Goal: Task Accomplishment & Management: Use online tool/utility

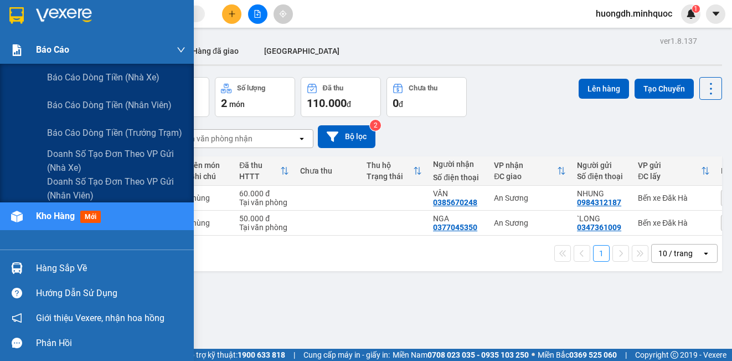
click at [25, 49] on div at bounding box center [16, 49] width 19 height 19
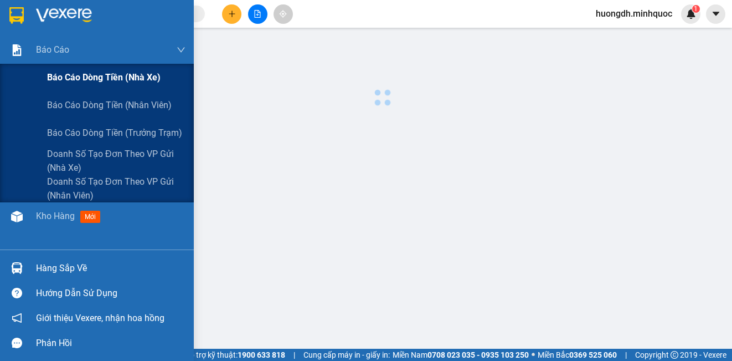
click at [60, 84] on span "Báo cáo dòng tiền (nhà xe)" at bounding box center [104, 77] width 114 height 14
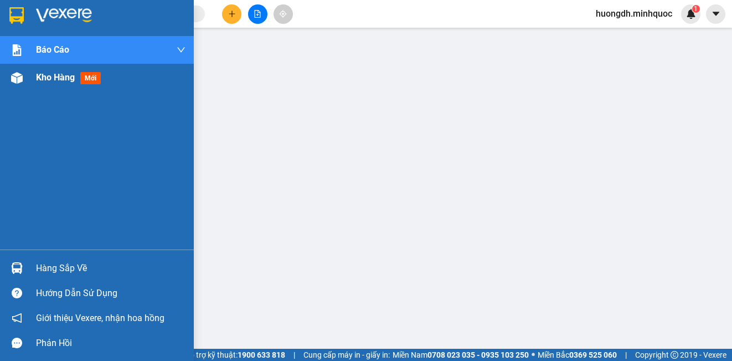
click at [50, 82] on span "Kho hàng" at bounding box center [55, 77] width 39 height 11
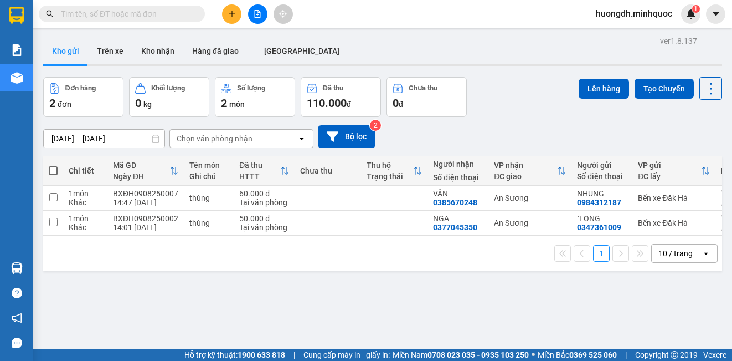
click at [523, 115] on div "Đơn hàng 2 đơn Khối lượng 0 kg Số lượng 2 món Đã thu 110.000 đ Chưa thu 0 đ Lên…" at bounding box center [382, 97] width 679 height 40
click at [258, 20] on button at bounding box center [257, 13] width 19 height 19
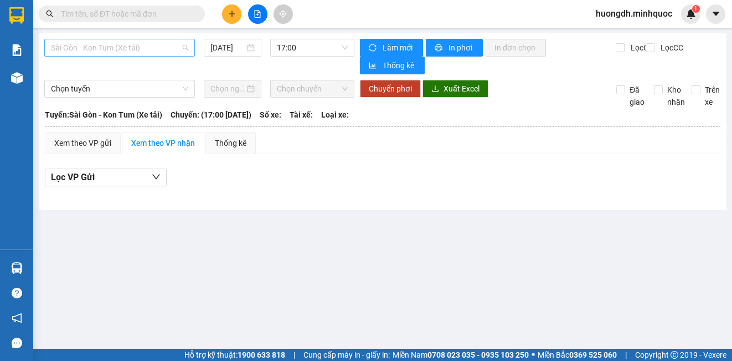
click at [155, 45] on span "Sài Gòn - Kon Tum (Xe tải)" at bounding box center [119, 47] width 137 height 17
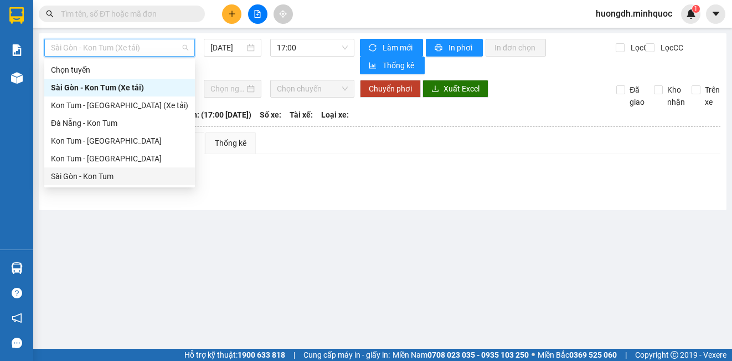
click at [156, 177] on div "Sài Gòn - Kon Tum" at bounding box center [119, 176] width 137 height 12
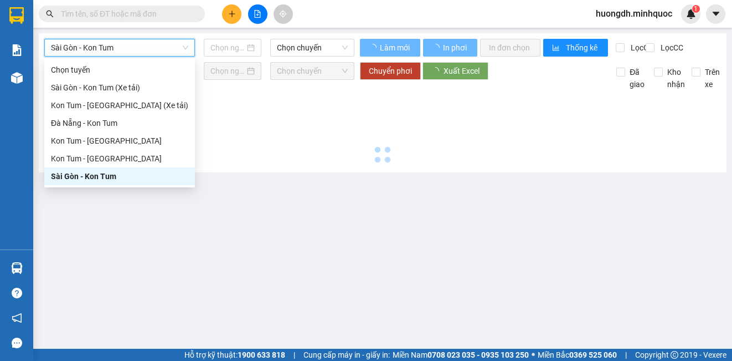
type input "[DATE]"
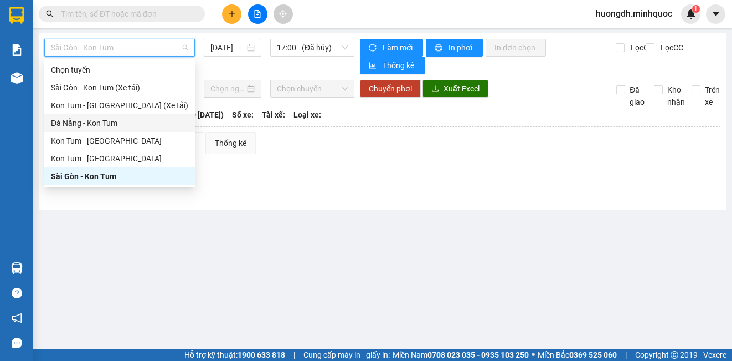
drag, startPoint x: 164, startPoint y: 48, endPoint x: -24, endPoint y: 235, distance: 265.6
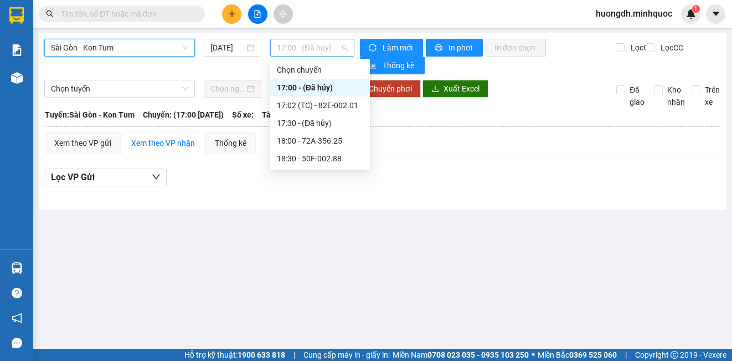
click at [292, 45] on span "17:00 - (Đã hủy)" at bounding box center [312, 47] width 71 height 17
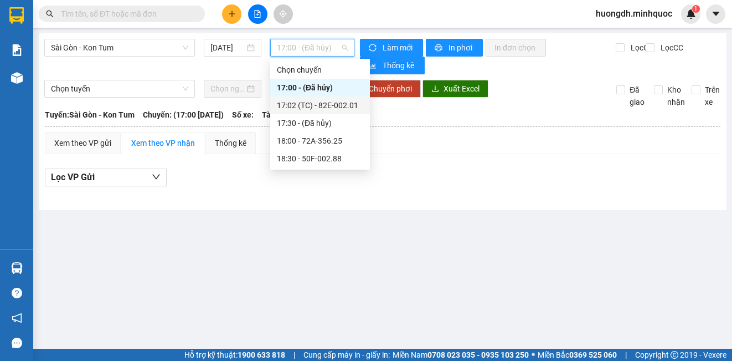
click at [344, 105] on div "17:02 (TC) - 82E-002.01" at bounding box center [320, 105] width 86 height 12
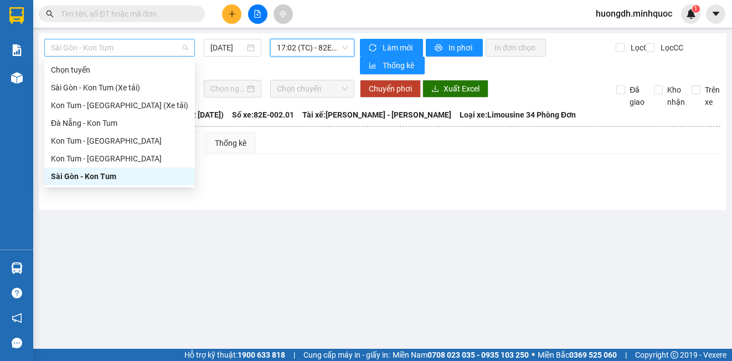
click at [109, 45] on span "Sài Gòn - Kon Tum" at bounding box center [119, 47] width 137 height 17
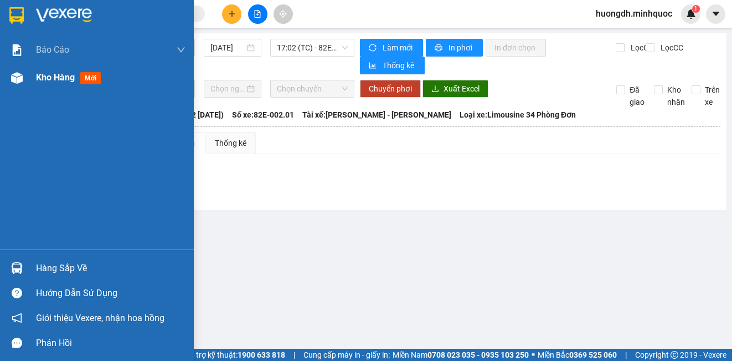
click at [24, 81] on div at bounding box center [16, 77] width 19 height 19
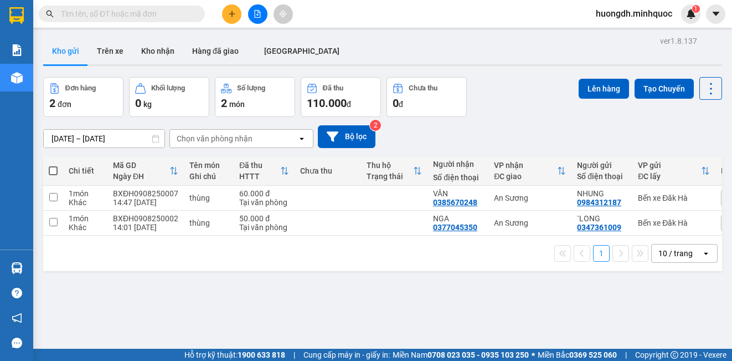
click at [418, 52] on div "Kho gửi Trên [PERSON_NAME] nhận Hàng đã giao [GEOGRAPHIC_DATA]" at bounding box center [382, 52] width 679 height 29
click at [166, 57] on button "Kho nhận" at bounding box center [157, 51] width 51 height 27
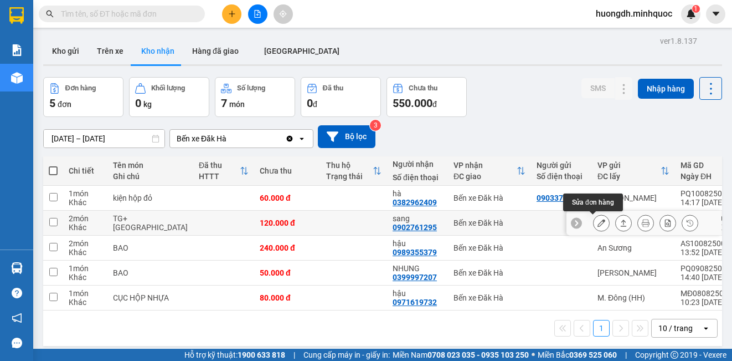
click at [594, 224] on button at bounding box center [602, 222] width 16 height 19
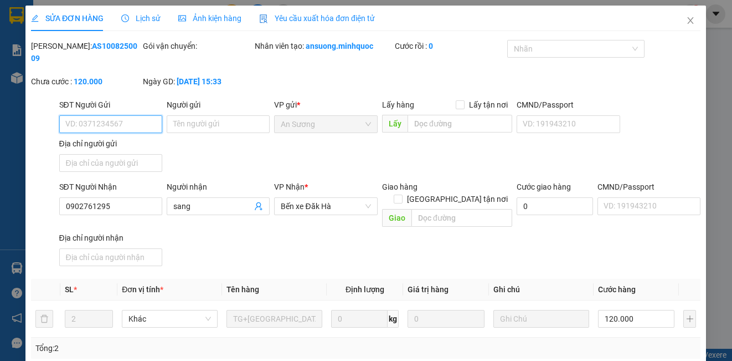
type input "0902761295"
type input "sang"
type input "120.000"
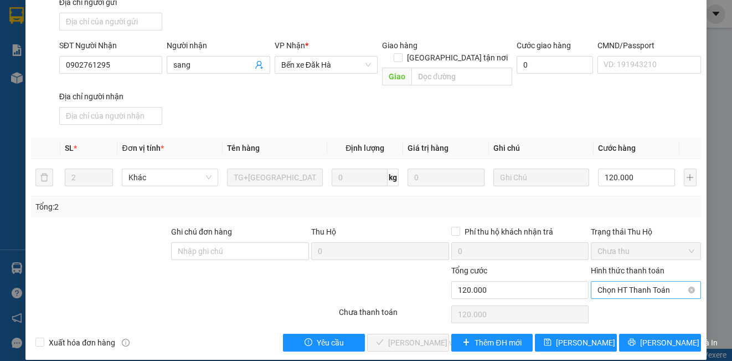
click at [637, 281] on span "Chọn HT Thanh Toán" at bounding box center [646, 289] width 96 height 17
click at [636, 299] on div "Tại văn phòng" at bounding box center [638, 300] width 95 height 12
type input "0"
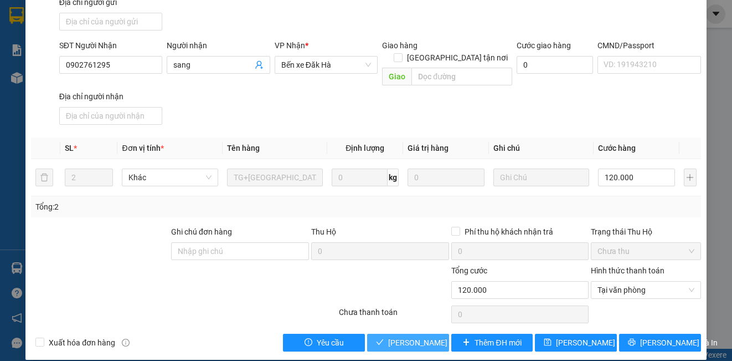
click at [389, 336] on span "[PERSON_NAME] và Giao hàng" at bounding box center [441, 342] width 106 height 12
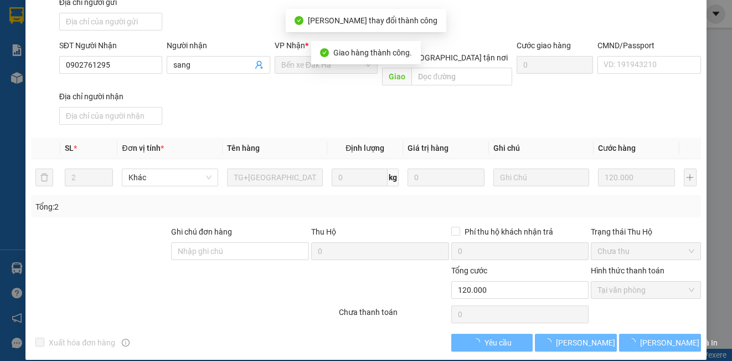
scroll to position [0, 0]
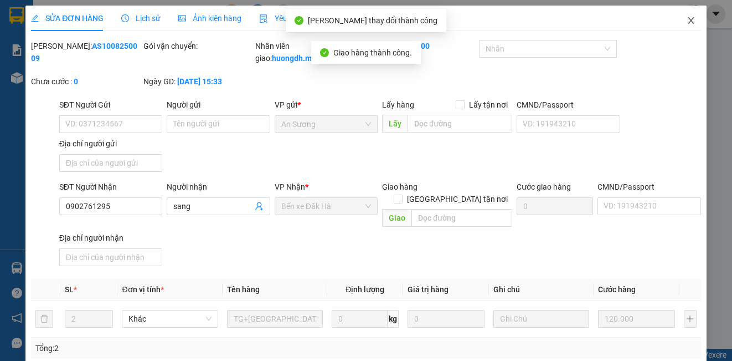
click at [687, 21] on icon "close" at bounding box center [691, 20] width 9 height 9
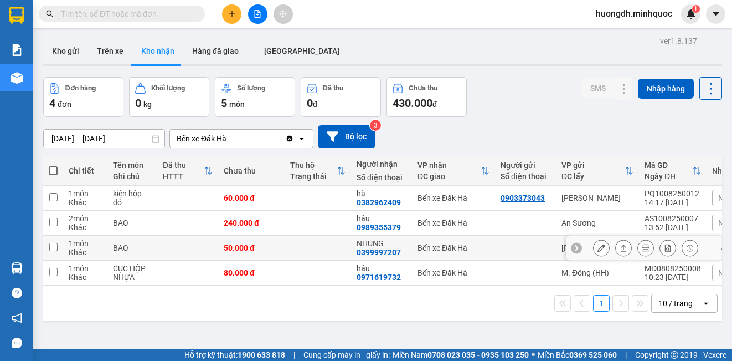
click at [598, 250] on icon at bounding box center [602, 248] width 8 height 8
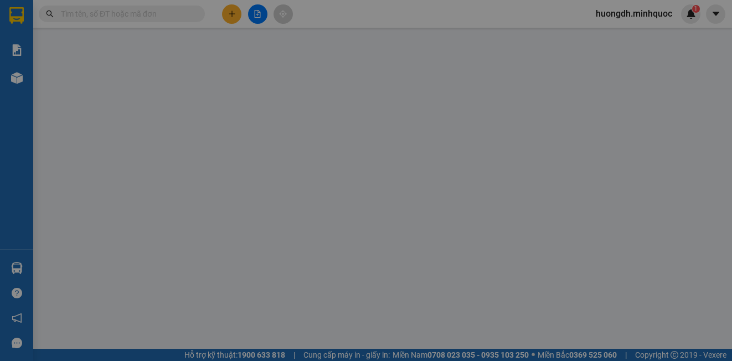
type input "0399997207"
type input "NHUNG"
type input "50.000"
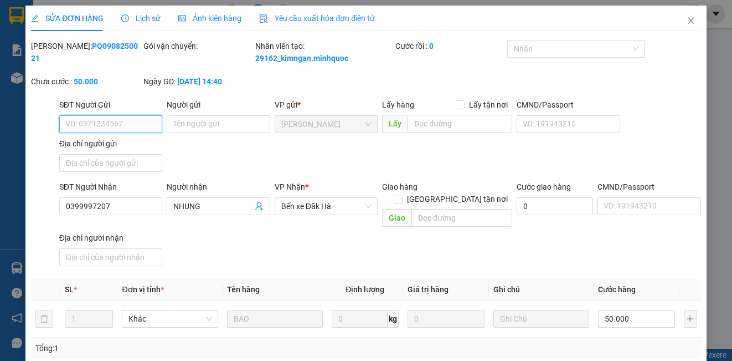
scroll to position [148, 0]
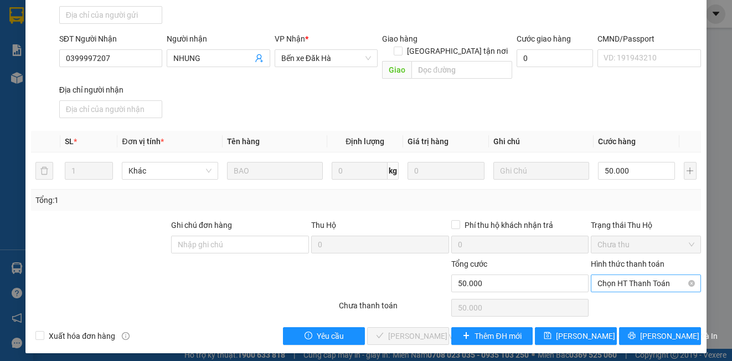
click at [598, 286] on span "Chọn HT Thanh Toán" at bounding box center [646, 283] width 96 height 17
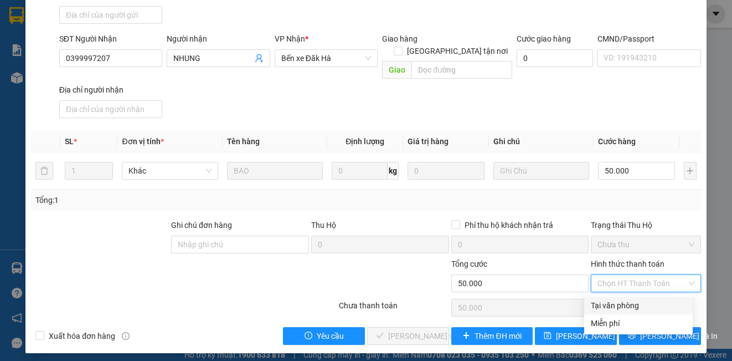
click at [598, 304] on div "Tại văn phòng" at bounding box center [638, 305] width 95 height 12
type input "0"
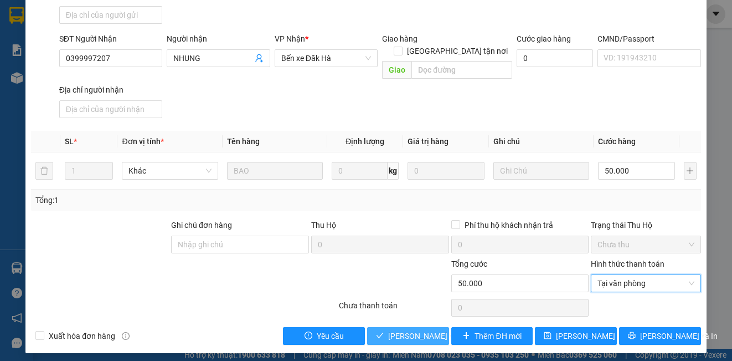
click at [404, 336] on span "[PERSON_NAME] và Giao hàng" at bounding box center [441, 336] width 106 height 12
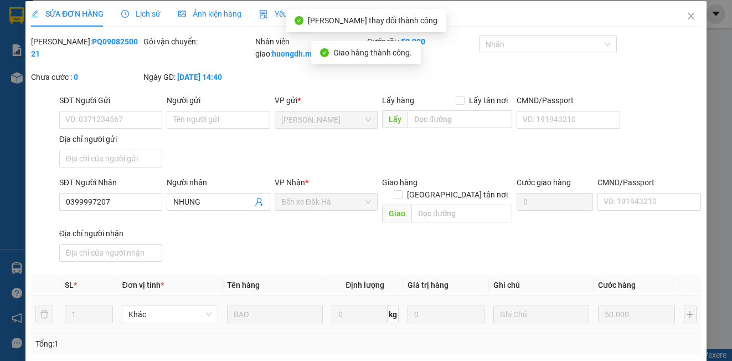
scroll to position [0, 0]
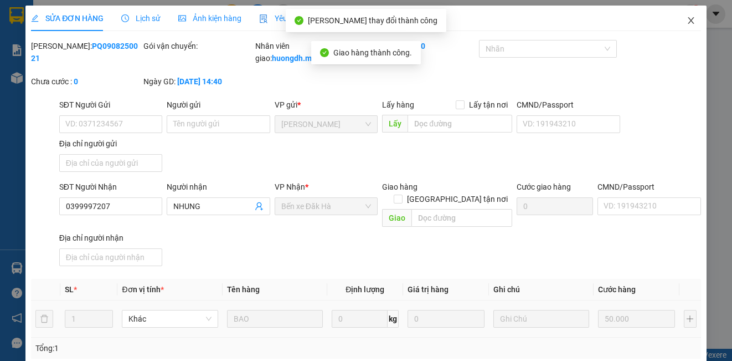
click at [687, 21] on icon "close" at bounding box center [691, 20] width 9 height 9
